Goal: Task Accomplishment & Management: Manage account settings

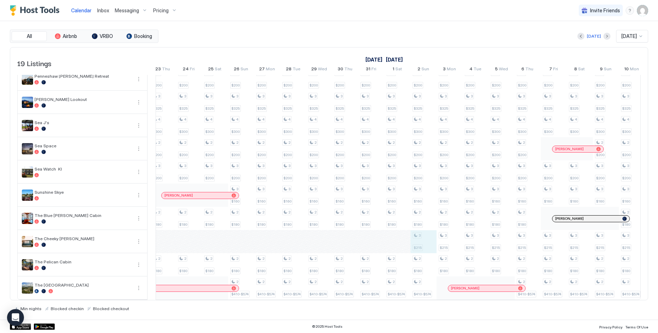
click at [429, 240] on div "3 $288 3 $409 2 $500 3 $276 3 $299 3 $336 3 $230 3 $374 2 $207 3 $288 3 $409 2 …" at bounding box center [110, 76] width 1537 height 448
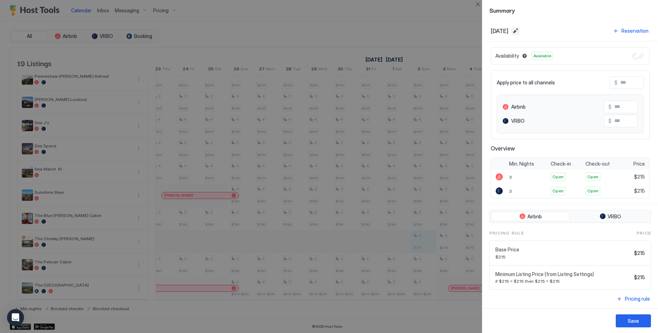
click at [520, 30] on button "Edit date range" at bounding box center [515, 31] width 8 height 8
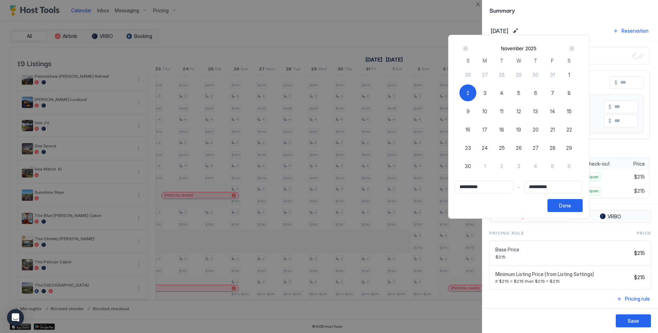
click at [575, 49] on div "Next" at bounding box center [572, 49] width 6 height 6
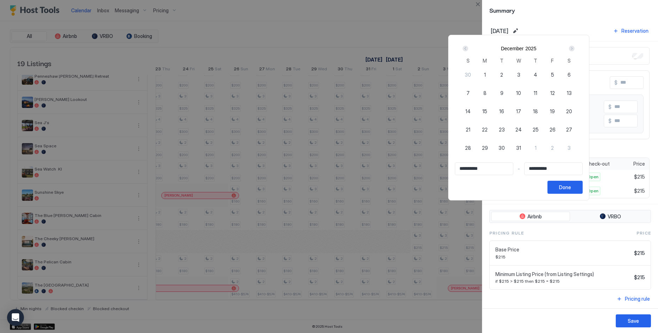
click at [521, 149] on span "31" at bounding box center [518, 147] width 5 height 7
type input "**********"
click at [470, 50] on div "Prev" at bounding box center [465, 48] width 8 height 8
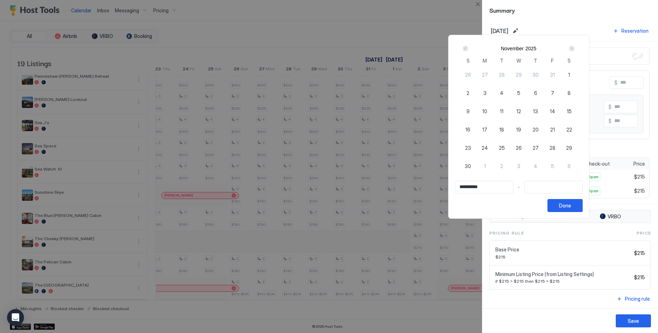
click at [570, 76] on span "1" at bounding box center [569, 74] width 2 height 7
type input "**********"
click at [576, 46] on div "Next" at bounding box center [571, 48] width 8 height 8
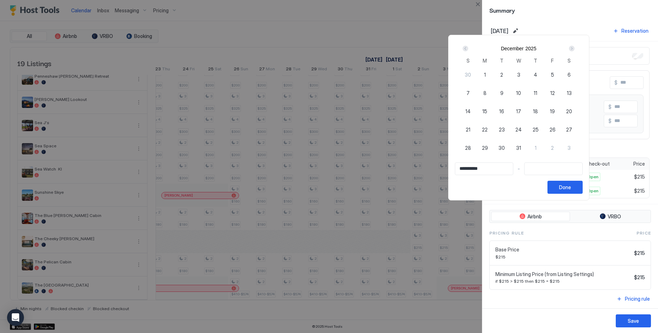
click at [576, 46] on div "Next" at bounding box center [571, 48] width 8 height 8
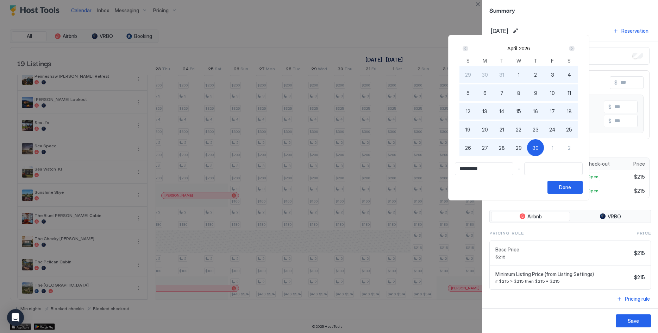
drag, startPoint x: 551, startPoint y: 146, endPoint x: 565, endPoint y: 150, distance: 14.6
click at [539, 146] on span "30" at bounding box center [535, 147] width 6 height 7
type input "**********"
click at [583, 191] on button "Done" at bounding box center [564, 187] width 35 height 13
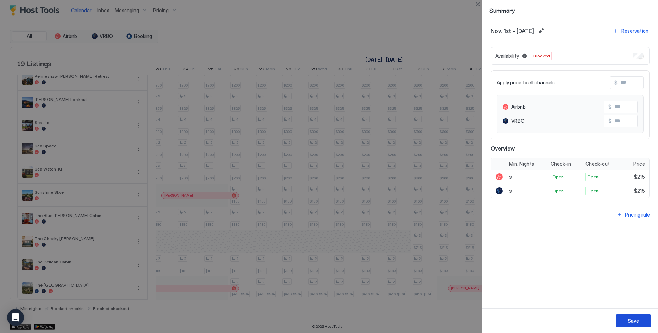
click at [623, 318] on button "Save" at bounding box center [633, 321] width 35 height 13
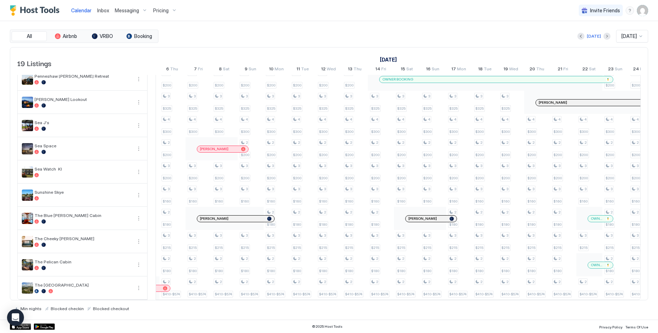
click at [604, 34] on div at bounding box center [606, 36] width 7 height 7
click at [603, 36] on button "Next month" at bounding box center [606, 36] width 7 height 7
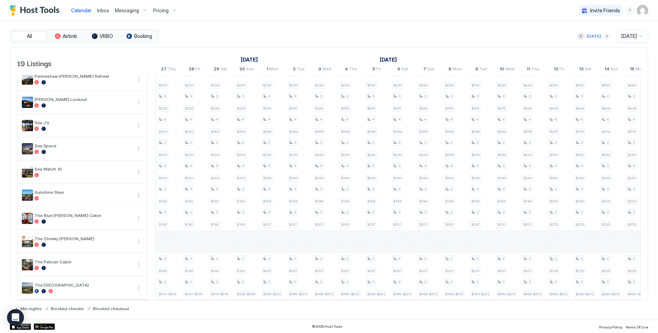
click at [603, 35] on button "Next month" at bounding box center [606, 36] width 7 height 7
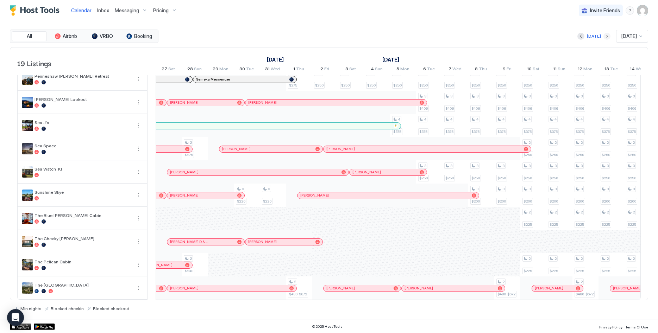
click at [603, 35] on button "Next month" at bounding box center [606, 36] width 7 height 7
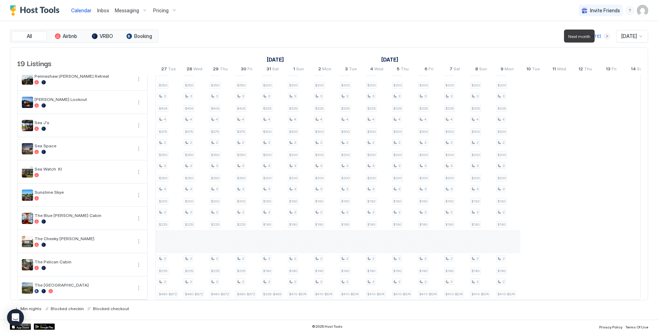
click at [603, 35] on button "Next month" at bounding box center [606, 36] width 7 height 7
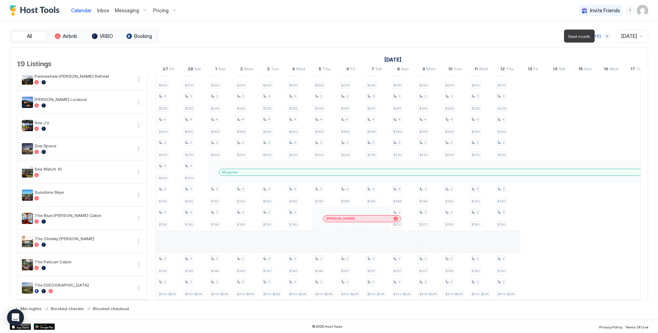
click at [603, 35] on button "Next month" at bounding box center [606, 36] width 7 height 7
